Goal: Obtain resource: Download file/media

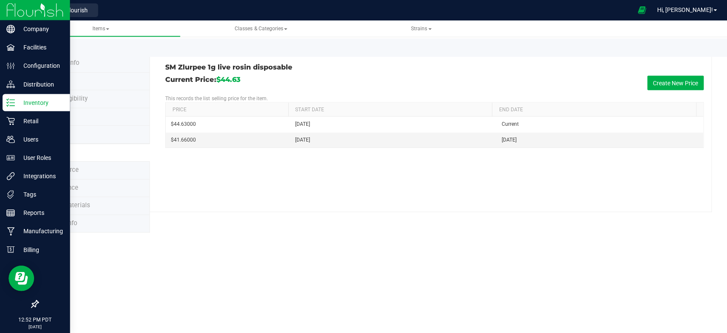
click at [44, 9] on img at bounding box center [34, 10] width 57 height 20
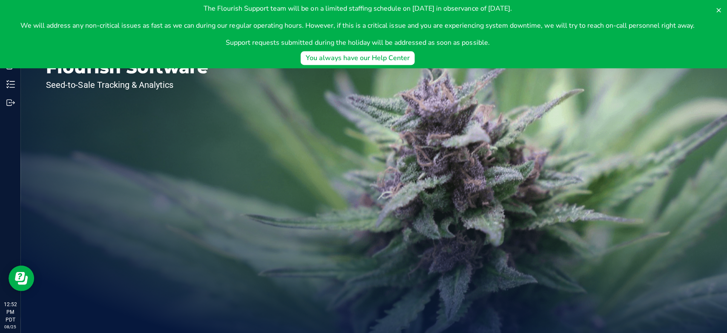
click at [284, 119] on div "Welcome to Flourish Software Seed-to-Sale Tracking & Analytics" at bounding box center [373, 176] width 706 height 312
click at [714, 9] on icon at bounding box center [716, 10] width 7 height 7
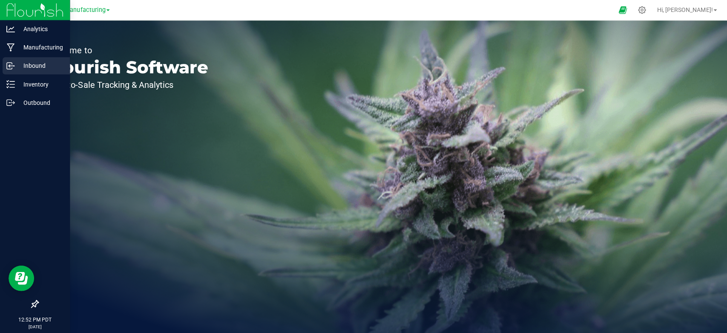
click at [17, 60] on p "Inbound" at bounding box center [40, 65] width 51 height 10
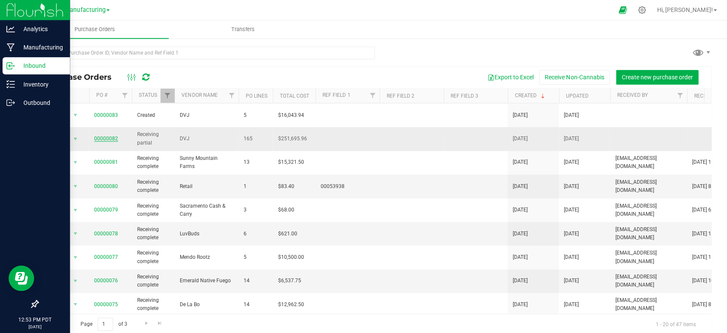
click at [108, 135] on link "00000082" at bounding box center [106, 138] width 24 height 6
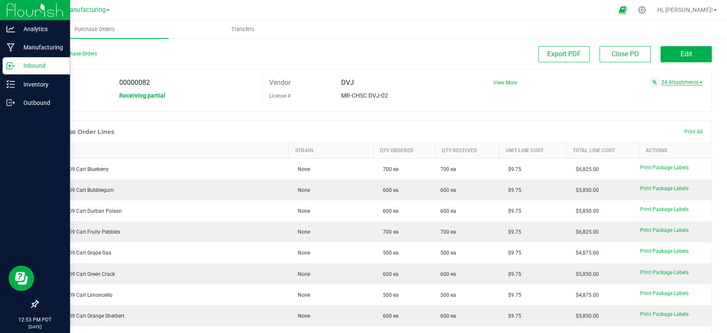
click at [664, 82] on link "24 Attachments" at bounding box center [680, 82] width 41 height 6
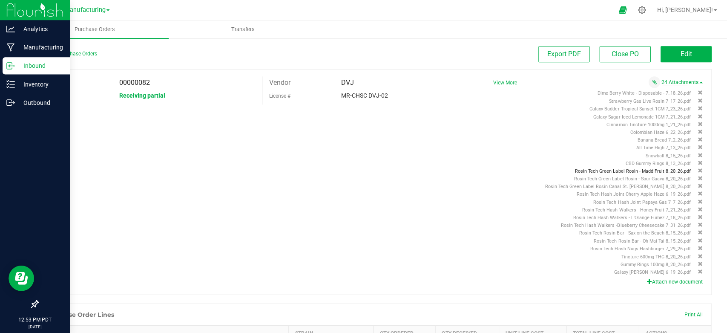
click at [609, 169] on span "Rosin Tech Green Label Rosin - Madd Fruit 8_20_26.pdf" at bounding box center [630, 171] width 115 height 6
click at [636, 176] on span "Rosin Tech Green Label Rosin - Sour Guava 8_20_26.pdf" at bounding box center [631, 178] width 116 height 6
click at [643, 183] on span "Rosin Tech Green Label Rosin Canal St. [PERSON_NAME] 8_20_26.pdf" at bounding box center [616, 186] width 145 height 6
click at [642, 192] on span "Rosin Tech Hash Joint Cherry Apple Haze 6_19_26.pdf" at bounding box center [632, 194] width 114 height 6
click at [417, 213] on div "PO 00000082 Status Receiving partial Vendor DVJ License # MR-CHSC DVJ-02 View M…" at bounding box center [373, 181] width 672 height 225
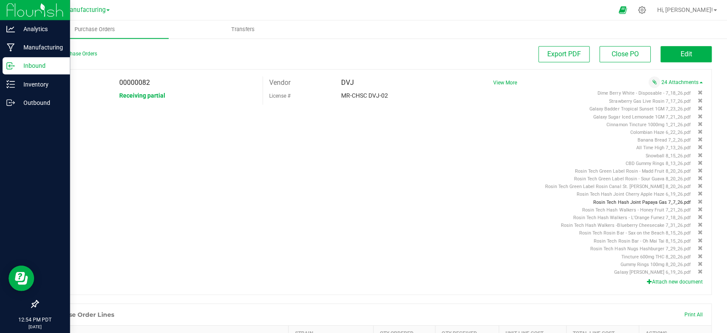
click at [641, 201] on span "Rosin Tech Hash Joint Papaya Gas 7_7_26.pdf" at bounding box center [640, 202] width 97 height 6
click at [639, 209] on span "Rosin Tech Hash Walkers - Honey Fruit 7_21_26.pdf" at bounding box center [635, 209] width 108 height 6
click at [627, 217] on span "Rosin Tech Hash Walkers - L'Orange Fumez 7_18_26.pdf" at bounding box center [630, 217] width 117 height 6
click at [629, 222] on span "Rosin Tech Hash Walkers -Blueberry Cheesecake 7_31_26.pdf" at bounding box center [623, 225] width 129 height 6
click at [656, 229] on span "Rosin Tech Rosin Bar - Sax on the Beach 8_15_26.pdf" at bounding box center [633, 232] width 111 height 6
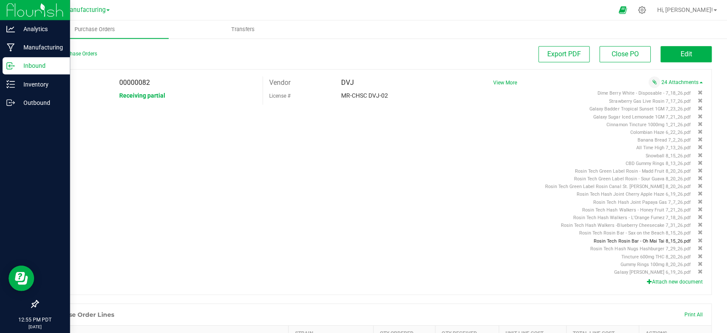
click at [656, 238] on span "Rosin Tech Rosin Bar - Oh Mai Tai 8_15_26.pdf" at bounding box center [640, 241] width 97 height 6
click at [654, 247] on span "Rosin Tech Hash Nugs Hashburger 7_29_26.pdf" at bounding box center [639, 248] width 100 height 6
